Goal: Task Accomplishment & Management: Manage account settings

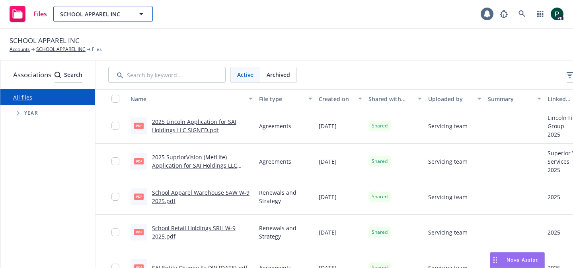
click at [137, 15] on icon "button" at bounding box center [142, 14] width 10 height 10
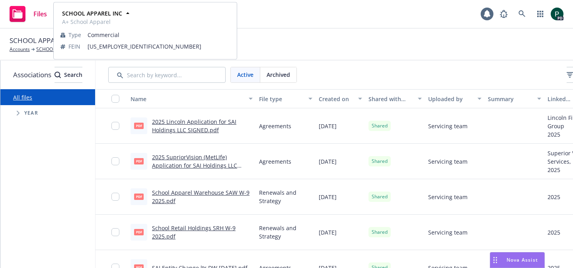
click at [306, 24] on div "Files SCHOOL APPAREL INC SCHOOL APPAREL INC A+ School Apparel Type Commercial F…" at bounding box center [286, 14] width 573 height 29
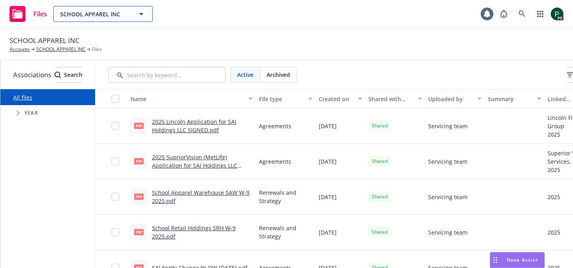
click at [134, 13] on button "SCHOOL APPAREL INC" at bounding box center [103, 14] width 100 height 16
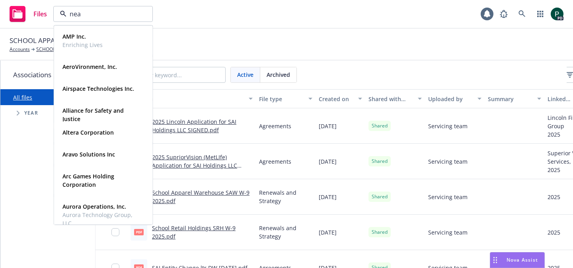
type input "near"
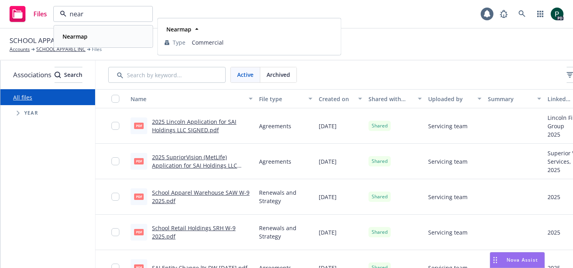
click at [127, 36] on div "Nearmap" at bounding box center [103, 37] width 88 height 12
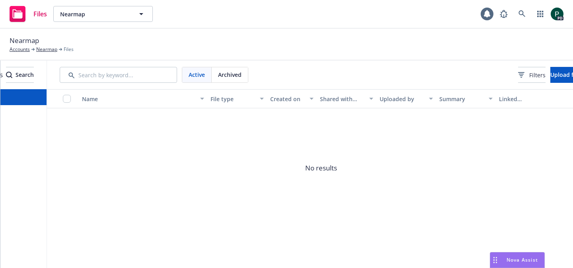
scroll to position [0, 98]
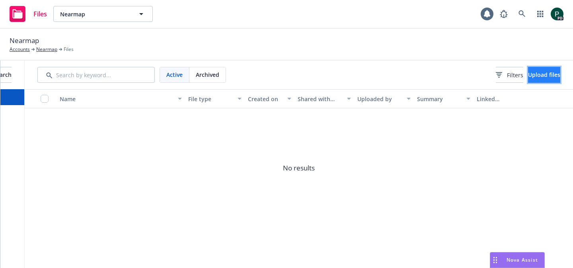
click at [528, 77] on span "Upload files" at bounding box center [544, 75] width 32 height 8
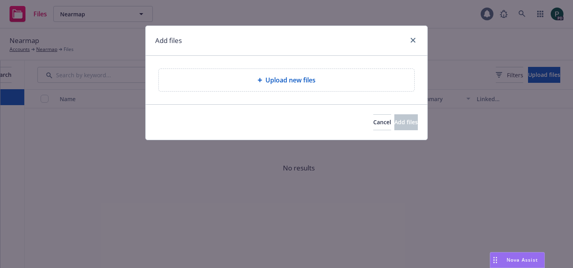
click at [236, 80] on div "Upload new files" at bounding box center [286, 80] width 243 height 10
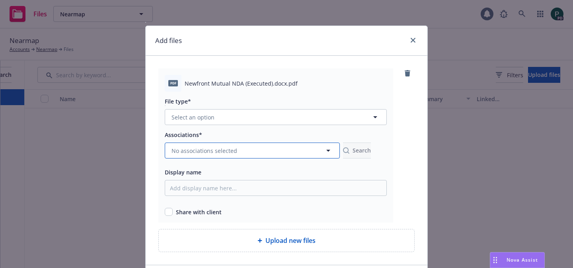
click at [220, 149] on span "No associations selected" at bounding box center [205, 151] width 66 height 8
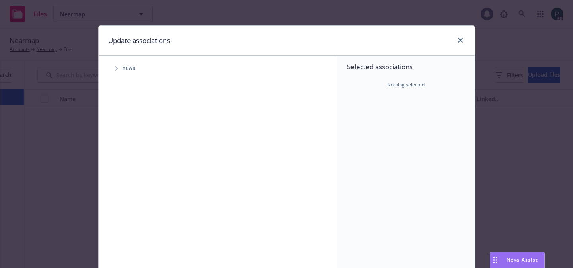
click at [113, 69] on span "Tree Example" at bounding box center [116, 68] width 13 height 13
click at [137, 178] on input "Tree Example" at bounding box center [137, 178] width 8 height 8
checkbox input "true"
click at [124, 177] on span "Tree Example" at bounding box center [126, 177] width 13 height 13
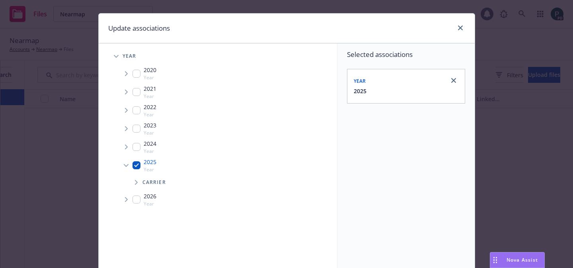
scroll to position [15, 0]
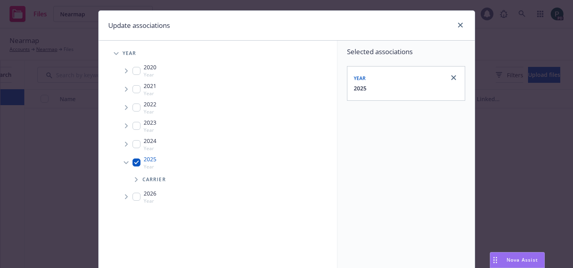
click at [135, 180] on icon "Tree Example" at bounding box center [136, 179] width 3 height 5
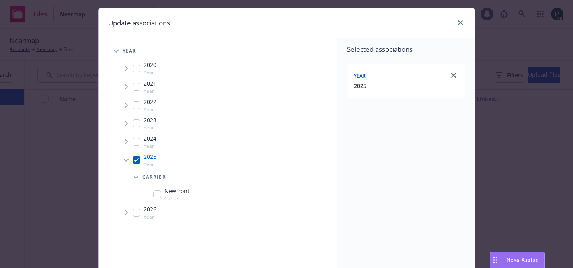
click at [157, 192] on input "Tree Example" at bounding box center [157, 194] width 8 height 8
checkbox input "true"
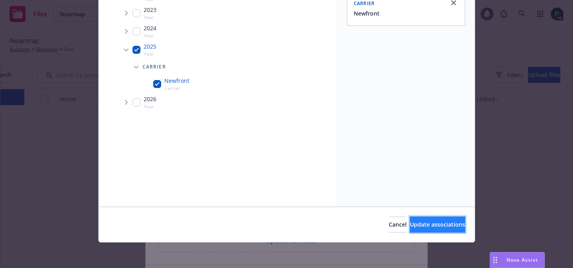
click at [424, 222] on span "Update associations" at bounding box center [437, 225] width 55 height 8
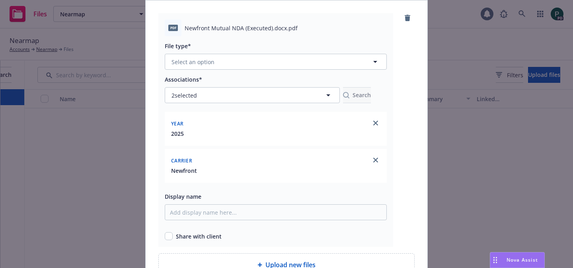
scroll to position [138, 0]
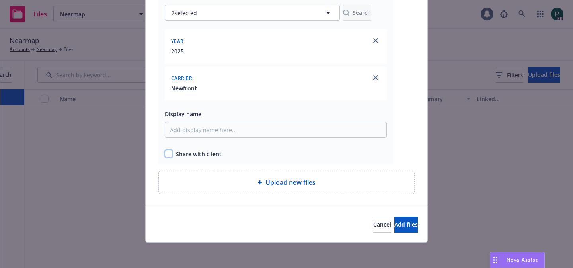
click at [171, 152] on input "checkbox" at bounding box center [169, 154] width 8 height 8
checkbox input "true"
click at [402, 225] on span "Add files" at bounding box center [406, 225] width 23 height 8
click at [395, 224] on span "Add files" at bounding box center [406, 225] width 23 height 8
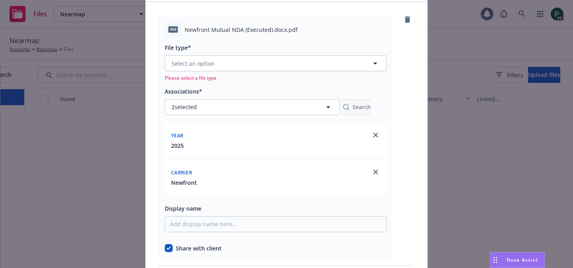
scroll to position [27, 0]
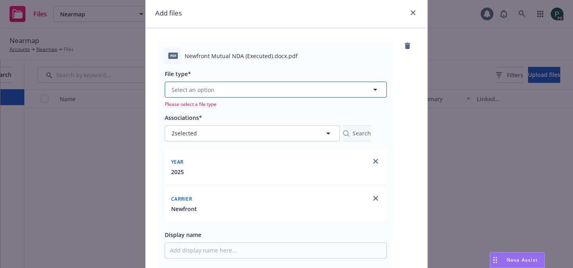
click at [287, 90] on button "Select an option" at bounding box center [276, 90] width 222 height 16
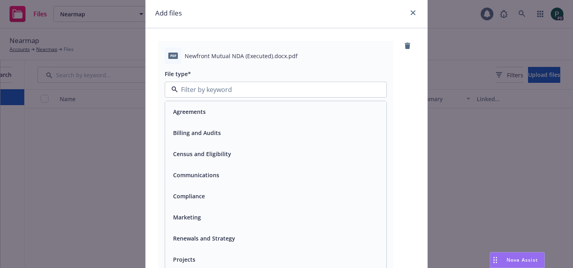
click at [277, 112] on div "Agreements" at bounding box center [276, 112] width 212 height 12
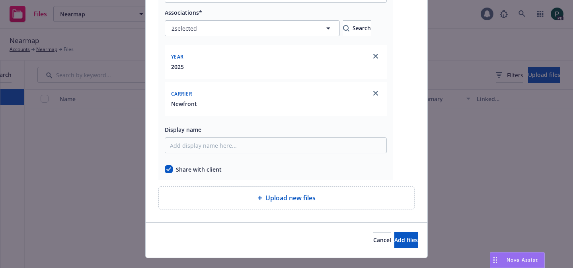
scroll to position [138, 0]
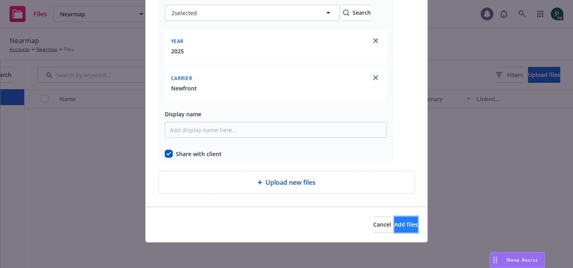
click at [395, 223] on button "Add files" at bounding box center [406, 225] width 23 height 16
